Goal: Navigation & Orientation: Find specific page/section

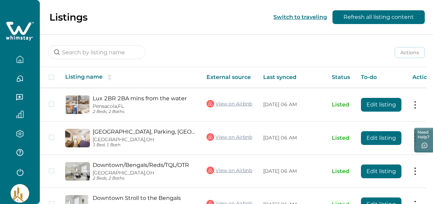
click at [17, 97] on icon "button" at bounding box center [19, 97] width 7 height 7
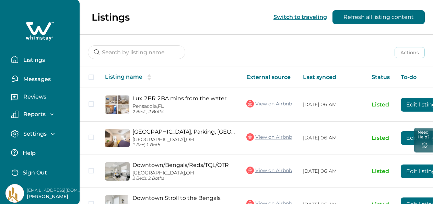
click at [31, 81] on p "Messages" at bounding box center [36, 79] width 30 height 7
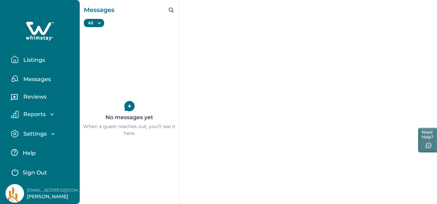
click at [39, 56] on button "Listings" at bounding box center [42, 60] width 63 height 14
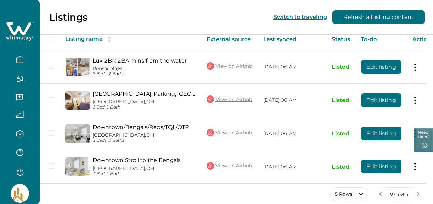
scroll to position [46, 0]
